Goal: Task Accomplishment & Management: Complete application form

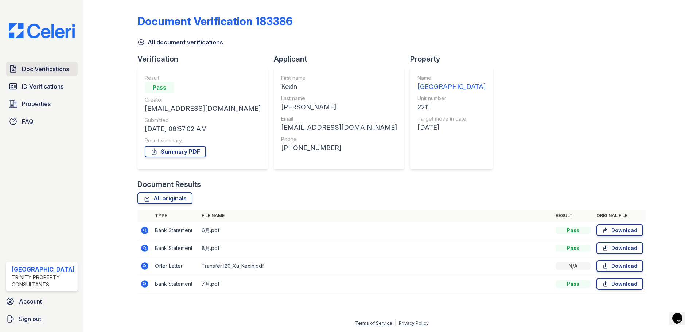
click at [38, 69] on span "Doc Verifications" at bounding box center [45, 69] width 47 height 9
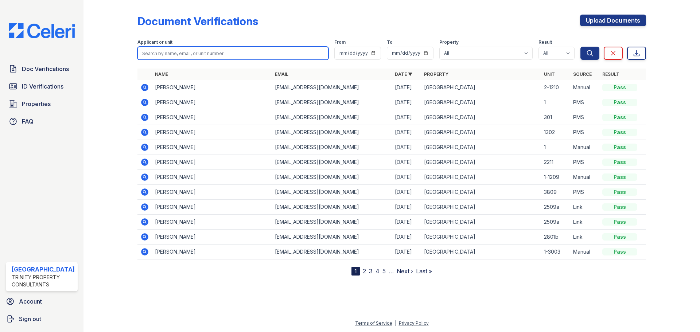
click at [178, 53] on input "search" at bounding box center [233, 53] width 191 height 13
type input "[PERSON_NAME]"
click at [581, 47] on button "Search" at bounding box center [590, 53] width 19 height 13
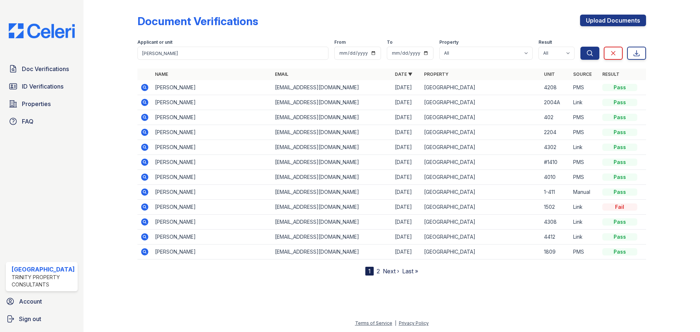
click at [140, 160] on icon at bounding box center [144, 162] width 9 height 9
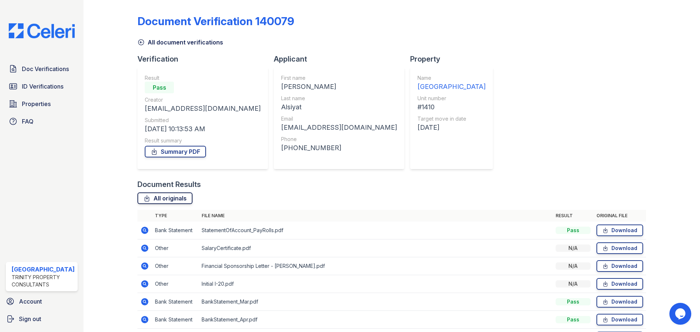
scroll to position [47, 0]
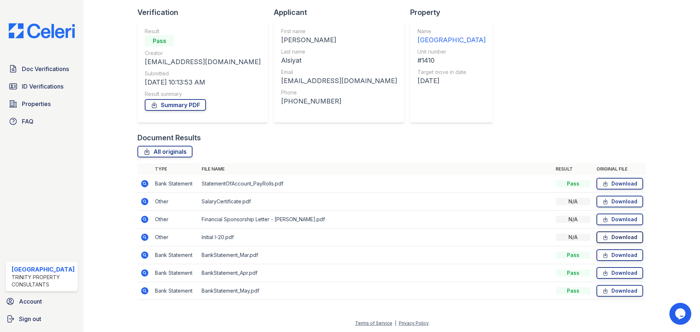
click at [620, 241] on link "Download" at bounding box center [620, 238] width 47 height 12
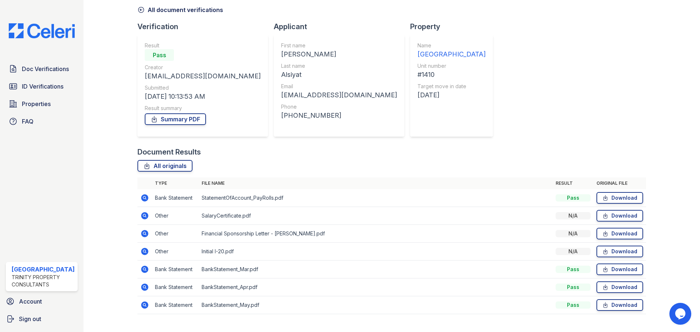
scroll to position [0, 0]
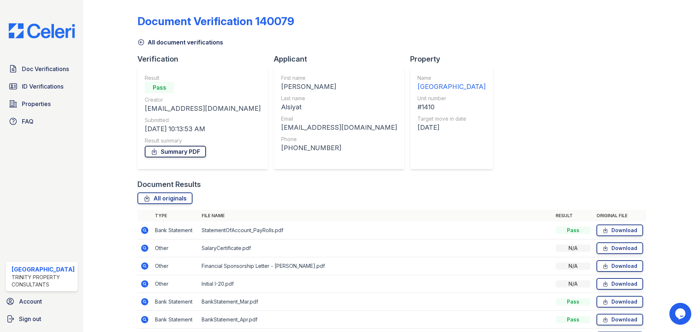
click at [194, 152] on link "Summary PDF" at bounding box center [175, 152] width 61 height 12
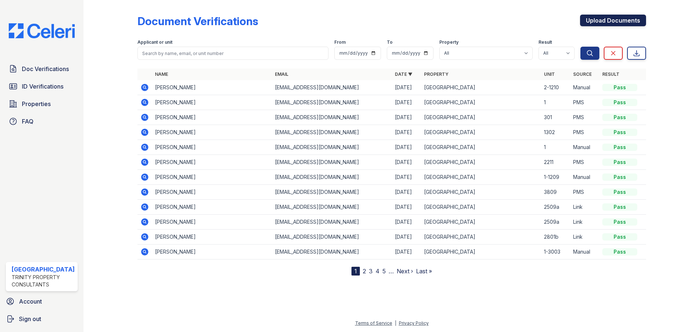
click at [596, 21] on link "Upload Documents" at bounding box center [613, 21] width 66 height 12
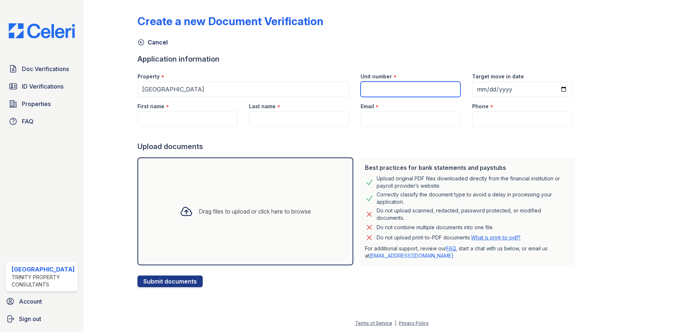
click at [394, 89] on input "Unit number" at bounding box center [411, 89] width 100 height 15
type input "602"
click at [512, 93] on input "Target move in date" at bounding box center [522, 89] width 100 height 15
type input "2025-09-01"
click at [192, 124] on input "First name" at bounding box center [188, 119] width 100 height 15
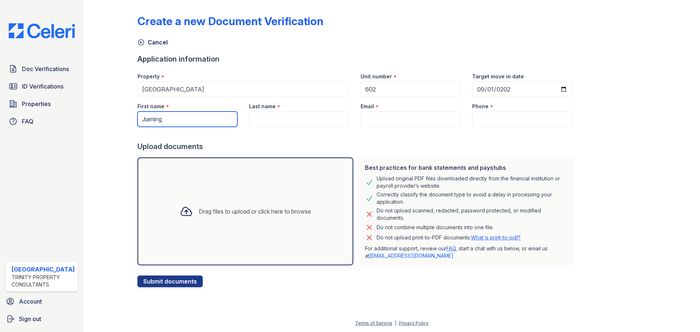
type input "Jiaming"
type input "Xue"
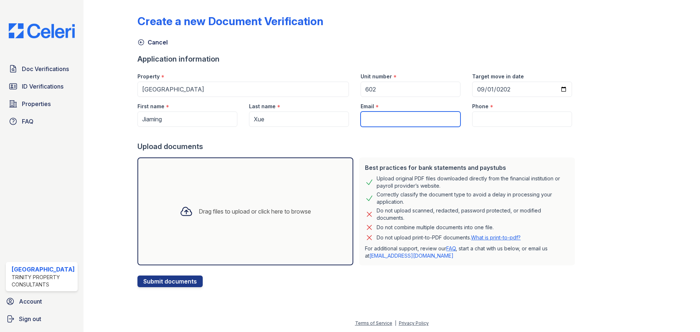
click at [384, 127] on input "Email" at bounding box center [411, 119] width 100 height 15
type input "jxjx@gmail.com"
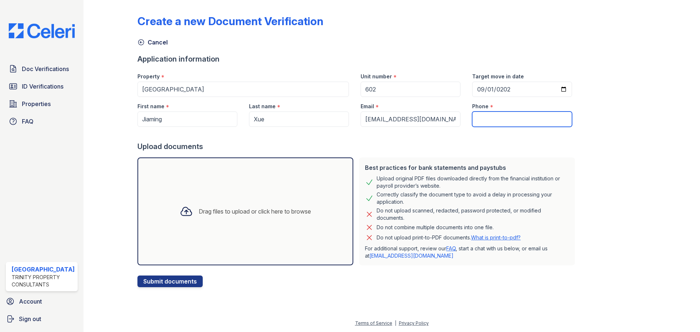
drag, startPoint x: 522, startPoint y: 124, endPoint x: 517, endPoint y: 125, distance: 4.5
click at [522, 124] on input "Phone" at bounding box center [522, 119] width 100 height 15
type input "3124706040"
click at [215, 187] on div "Drag files to upload or click here to browse" at bounding box center [246, 212] width 216 height 108
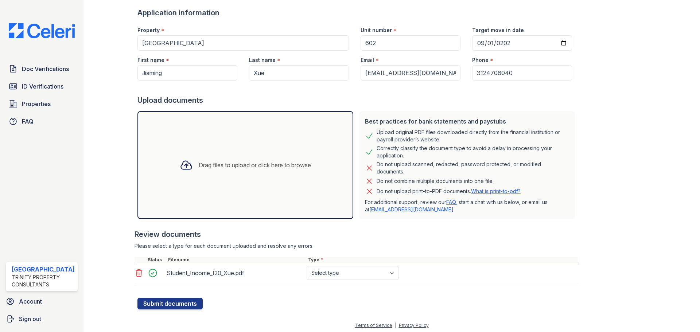
scroll to position [49, 0]
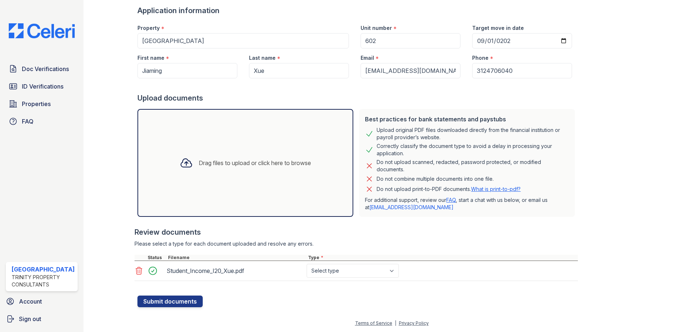
click at [647, 183] on div at bounding box center [667, 130] width 42 height 353
click at [368, 277] on select "Select type Paystub Bank Statement Offer Letter Tax Documents Benefit Award Let…" at bounding box center [353, 271] width 92 height 14
click at [307, 264] on select "Select type Paystub Bank Statement Offer Letter Tax Documents Benefit Award Let…" at bounding box center [353, 271] width 92 height 14
click at [359, 268] on select "Select type Paystub Bank Statement Offer Letter Tax Documents Benefit Award Let…" at bounding box center [353, 271] width 92 height 14
select select "benefit_award_letter"
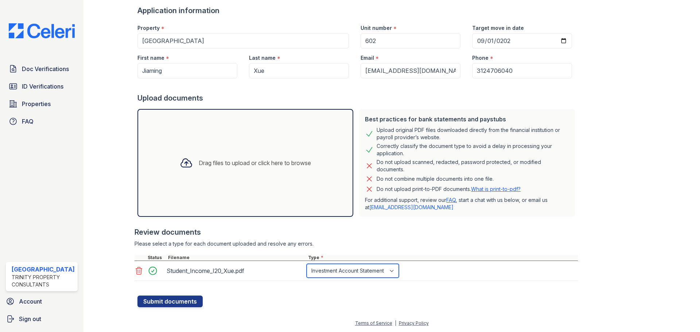
click at [307, 264] on select "Select type Paystub Bank Statement Offer Letter Tax Documents Benefit Award Let…" at bounding box center [353, 271] width 92 height 14
click at [157, 306] on button "Submit documents" at bounding box center [170, 302] width 65 height 12
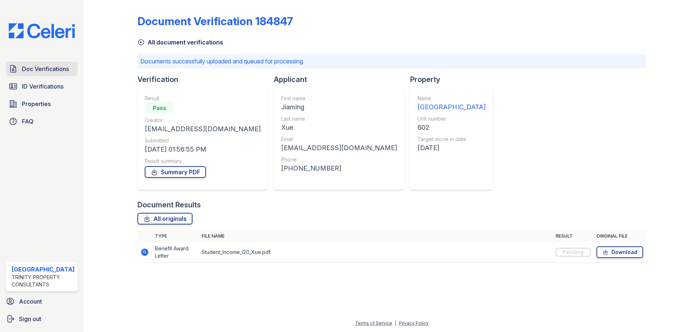
click at [54, 72] on span "Doc Verifications" at bounding box center [45, 69] width 47 height 9
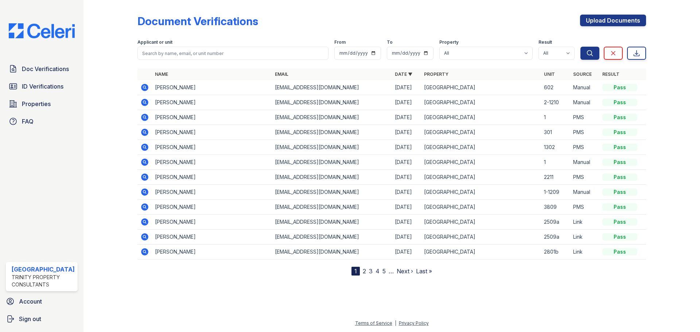
click at [146, 87] on icon at bounding box center [144, 87] width 7 height 7
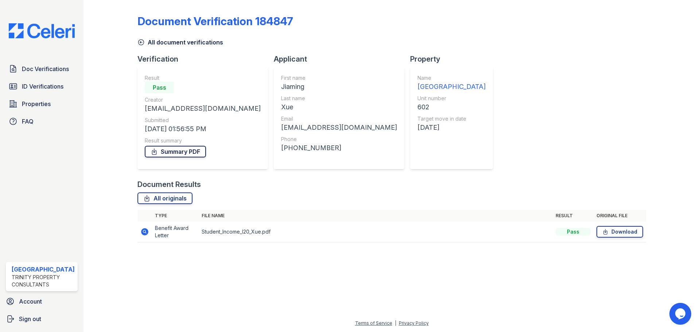
click at [193, 151] on link "Summary PDF" at bounding box center [175, 152] width 61 height 12
click at [34, 75] on link "Doc Verifications" at bounding box center [42, 69] width 72 height 15
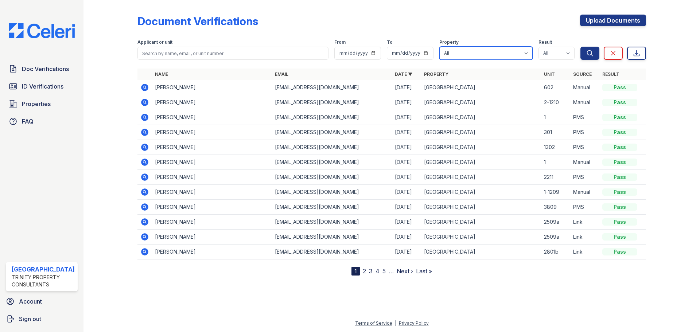
click at [455, 53] on select "All Arrive Streeterville" at bounding box center [486, 53] width 93 height 13
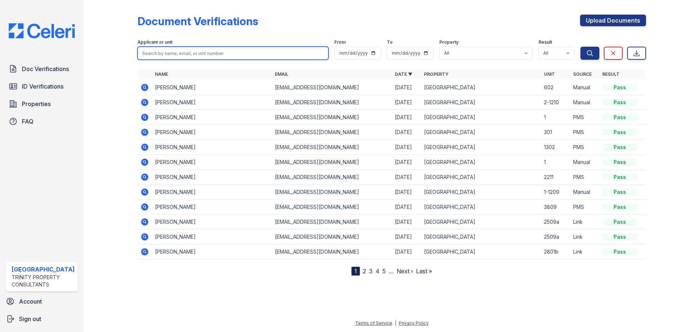
click at [186, 58] on input "search" at bounding box center [233, 53] width 191 height 13
type input "qiu"
click at [581, 47] on button "Search" at bounding box center [590, 53] width 19 height 13
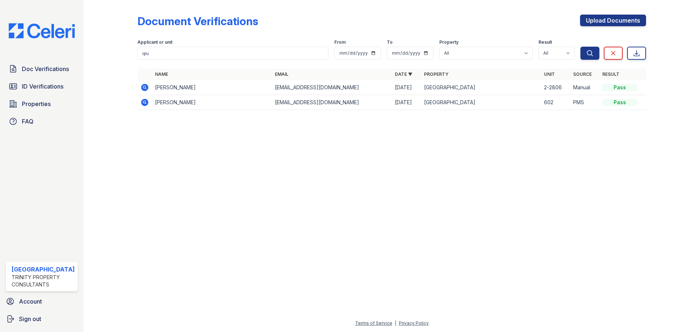
click at [145, 105] on icon at bounding box center [144, 102] width 7 height 7
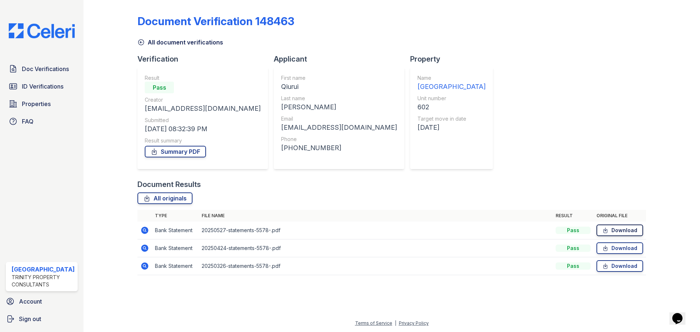
click at [626, 231] on link "Download" at bounding box center [620, 231] width 47 height 12
click at [608, 250] on icon at bounding box center [606, 248] width 4 height 5
click at [618, 266] on link "Download" at bounding box center [620, 266] width 47 height 12
click at [174, 154] on link "Summary PDF" at bounding box center [175, 152] width 61 height 12
click at [58, 65] on span "Doc Verifications" at bounding box center [45, 69] width 47 height 9
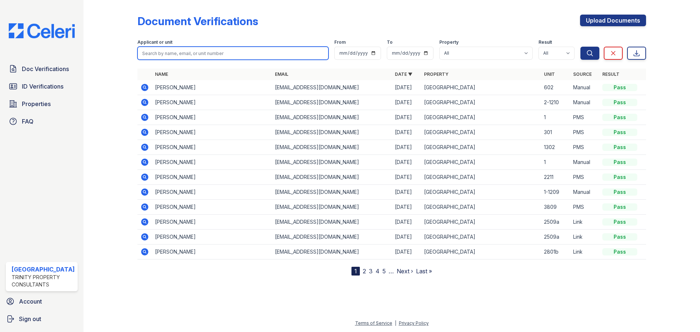
click at [217, 49] on input "search" at bounding box center [233, 53] width 191 height 13
type input "suggs"
click at [581, 47] on button "Search" at bounding box center [590, 53] width 19 height 13
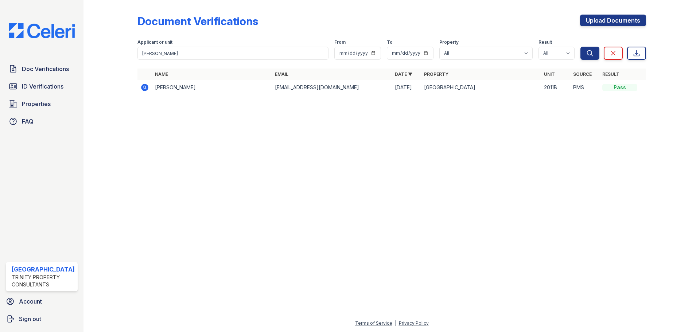
drag, startPoint x: 139, startPoint y: 86, endPoint x: 143, endPoint y: 88, distance: 4.4
click at [139, 86] on td at bounding box center [145, 87] width 15 height 15
click at [144, 88] on icon at bounding box center [144, 87] width 2 height 2
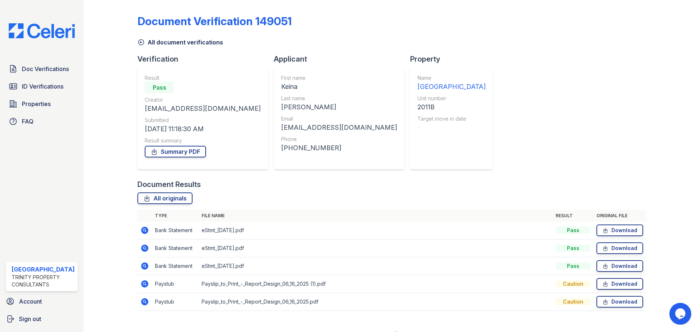
scroll to position [11, 0]
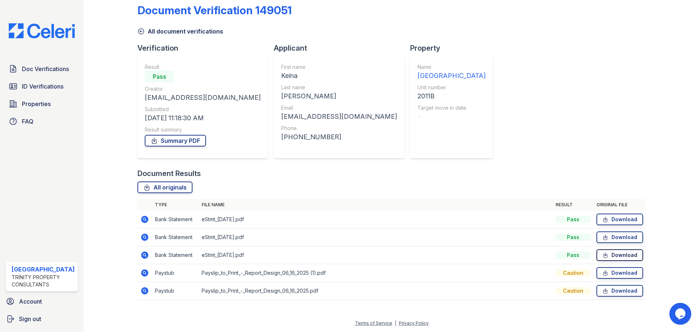
click at [607, 256] on link "Download" at bounding box center [620, 256] width 47 height 12
click at [163, 142] on link "Summary PDF" at bounding box center [175, 141] width 61 height 12
click at [578, 58] on div "Document Verification 149051 All document verifications Verification Result Pas…" at bounding box center [392, 150] width 509 height 316
